Goal: Task Accomplishment & Management: Manage account settings

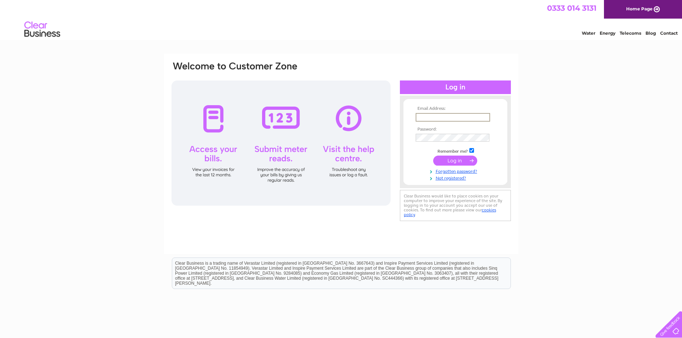
click at [448, 117] on input "text" at bounding box center [452, 117] width 74 height 9
type input "info@thestove.org"
click at [433, 156] on input "submit" at bounding box center [455, 161] width 44 height 10
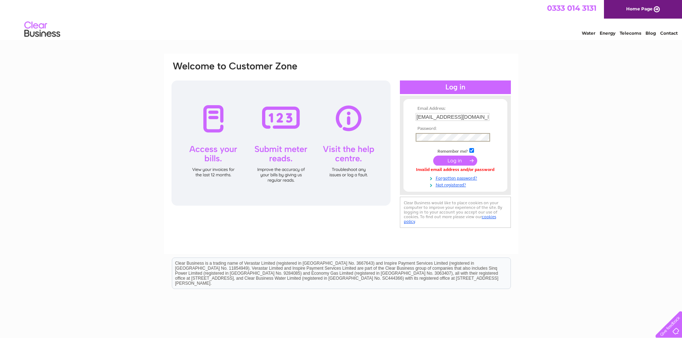
click at [433, 156] on input "submit" at bounding box center [455, 161] width 44 height 10
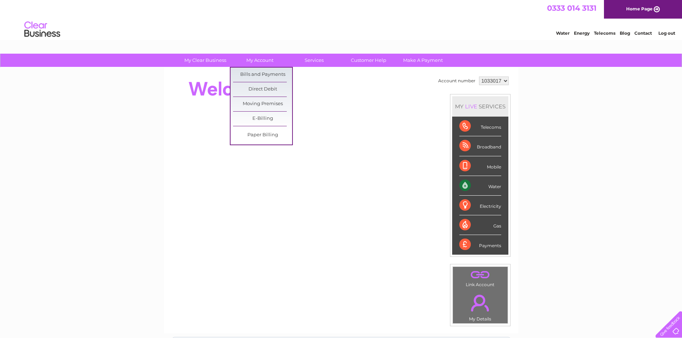
click at [266, 71] on link "Bills and Payments" at bounding box center [262, 75] width 59 height 14
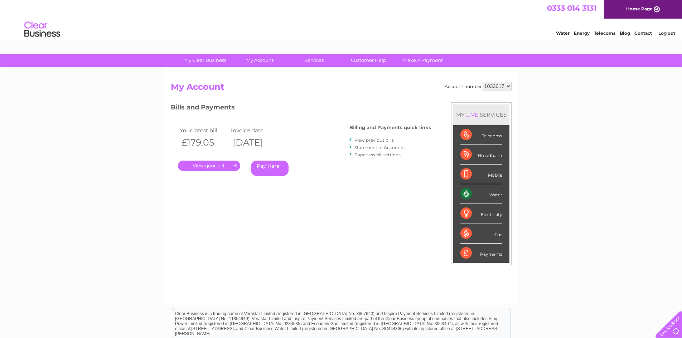
click at [200, 166] on link "." at bounding box center [209, 166] width 62 height 10
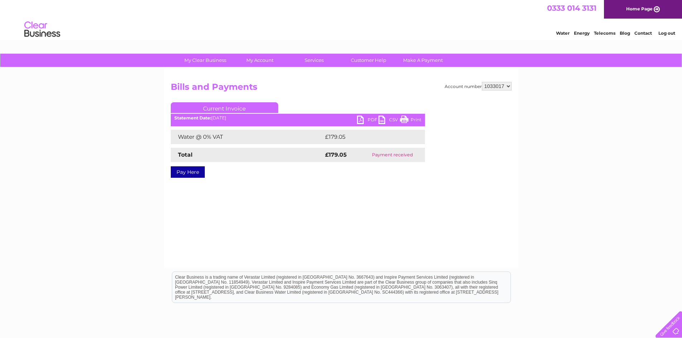
click at [367, 117] on link "PDF" at bounding box center [367, 121] width 21 height 10
